Goal: Task Accomplishment & Management: Manage account settings

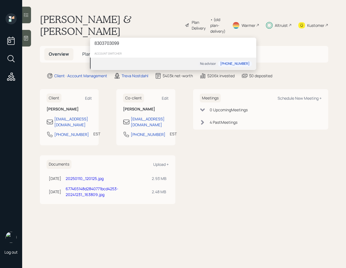
type input "8303703099"
click at [136, 59] on div "No advisor 830-370-3099" at bounding box center [173, 64] width 166 height 12
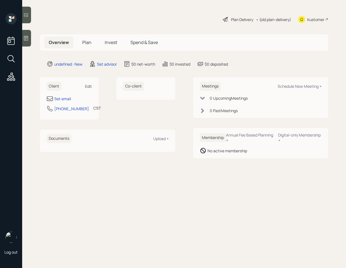
click at [88, 87] on div "Edit" at bounding box center [88, 86] width 7 height 5
select select "America/[GEOGRAPHIC_DATA]"
